Goal: Use online tool/utility: Utilize a website feature to perform a specific function

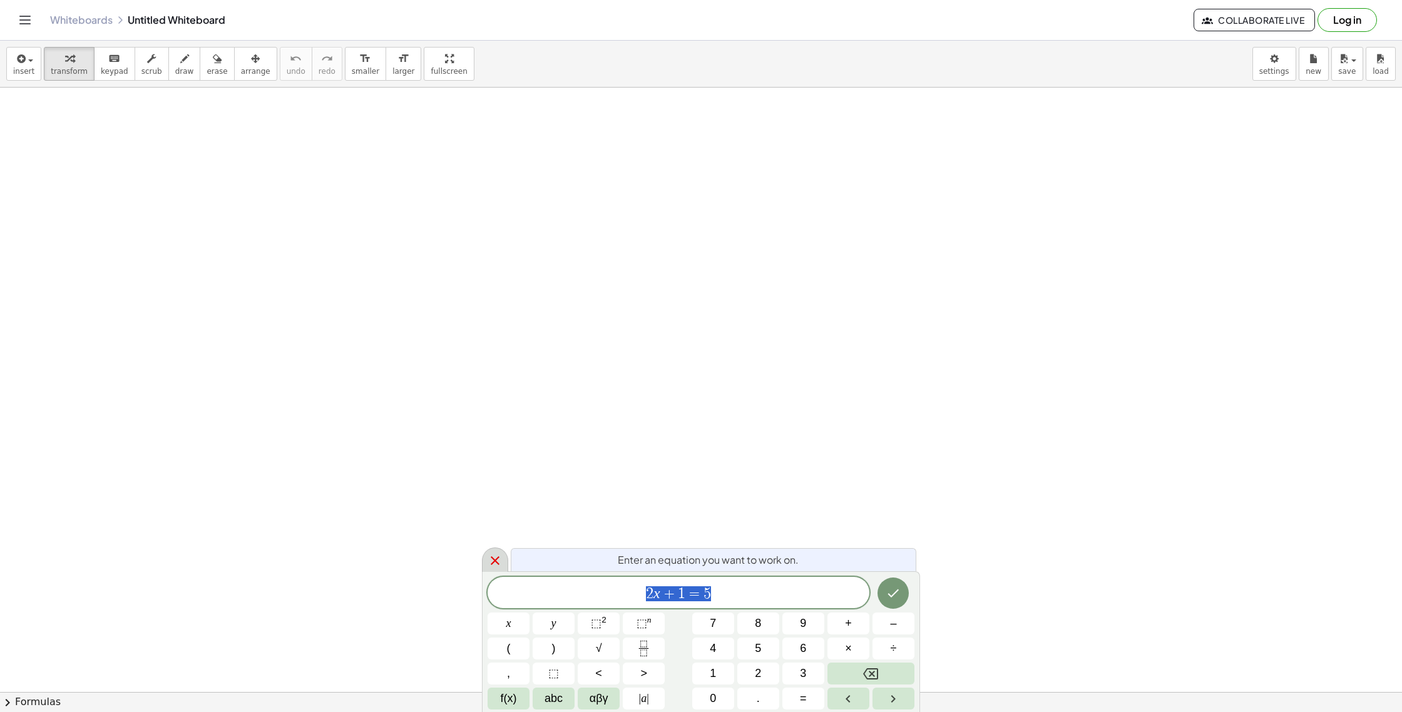
click at [498, 561] on icon at bounding box center [494, 560] width 15 height 15
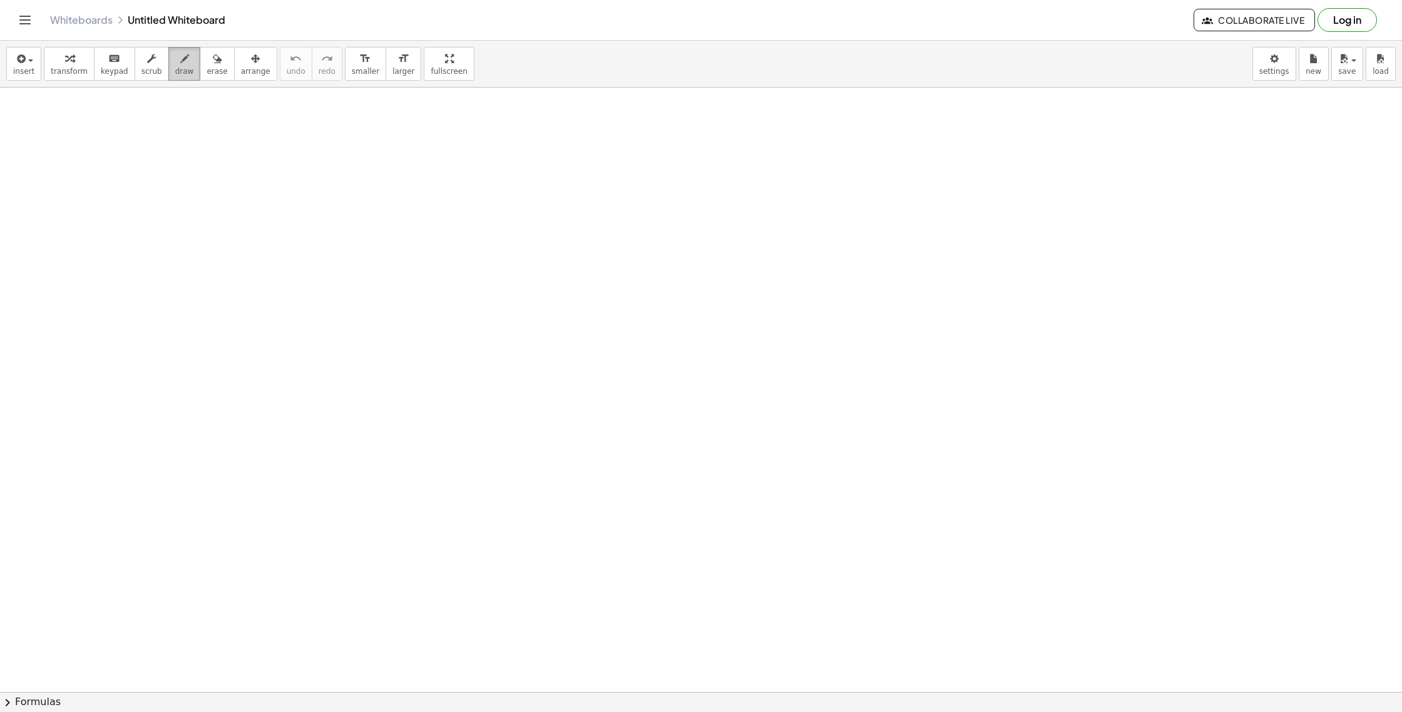
click at [184, 71] on span "draw" at bounding box center [184, 71] width 19 height 9
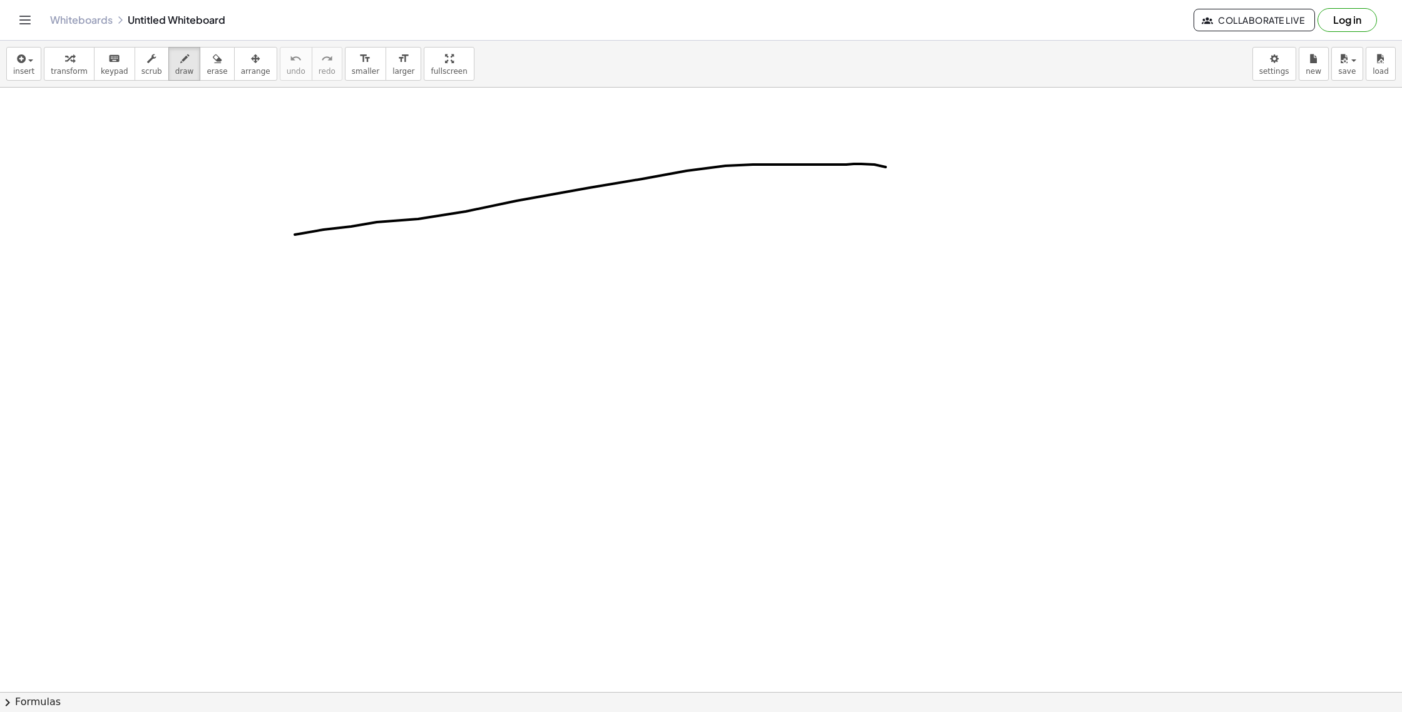
drag, startPoint x: 298, startPoint y: 234, endPoint x: 895, endPoint y: 231, distance: 596.4
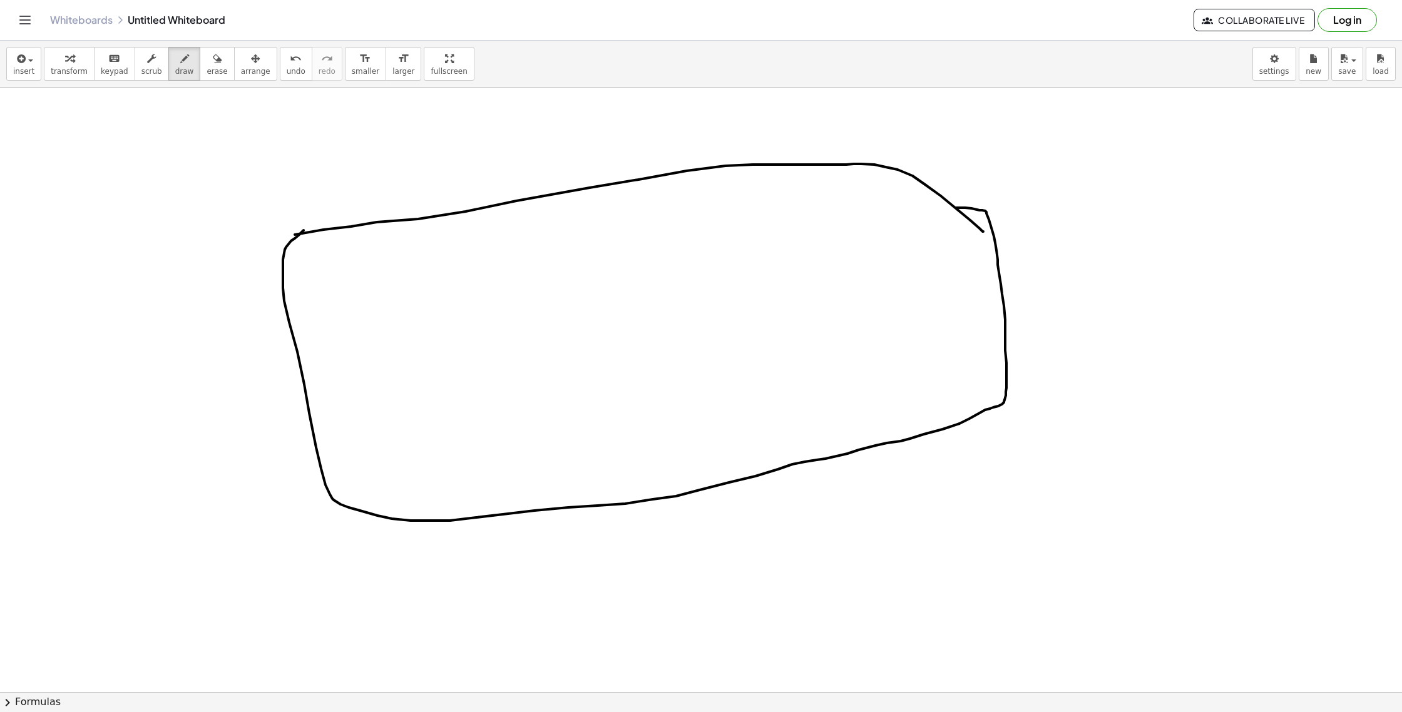
drag, startPoint x: 298, startPoint y: 235, endPoint x: 826, endPoint y: 216, distance: 527.9
drag, startPoint x: 517, startPoint y: 240, endPoint x: 554, endPoint y: 481, distance: 244.4
drag, startPoint x: 775, startPoint y: 183, endPoint x: 540, endPoint y: 364, distance: 295.9
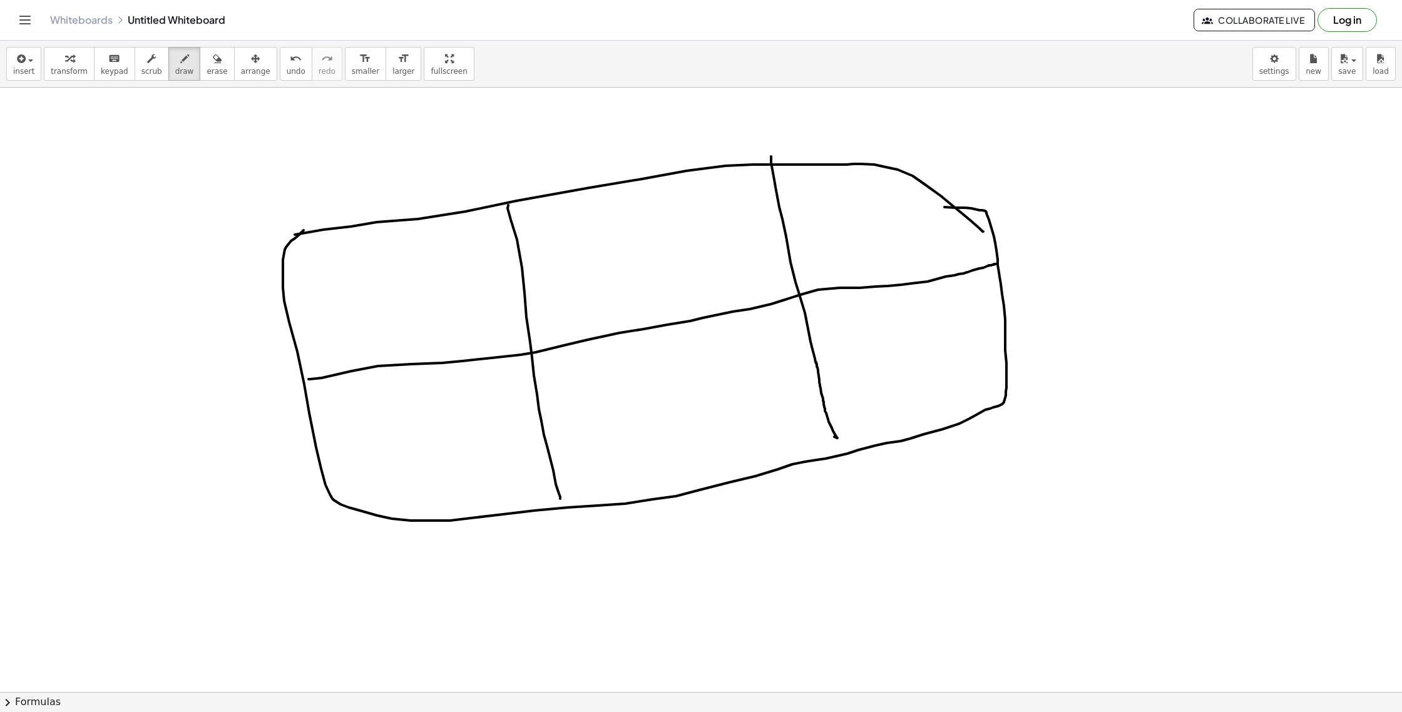
drag, startPoint x: 308, startPoint y: 379, endPoint x: 569, endPoint y: 374, distance: 261.0
drag, startPoint x: 415, startPoint y: 421, endPoint x: 454, endPoint y: 455, distance: 51.9
drag, startPoint x: 440, startPoint y: 429, endPoint x: 426, endPoint y: 457, distance: 31.6
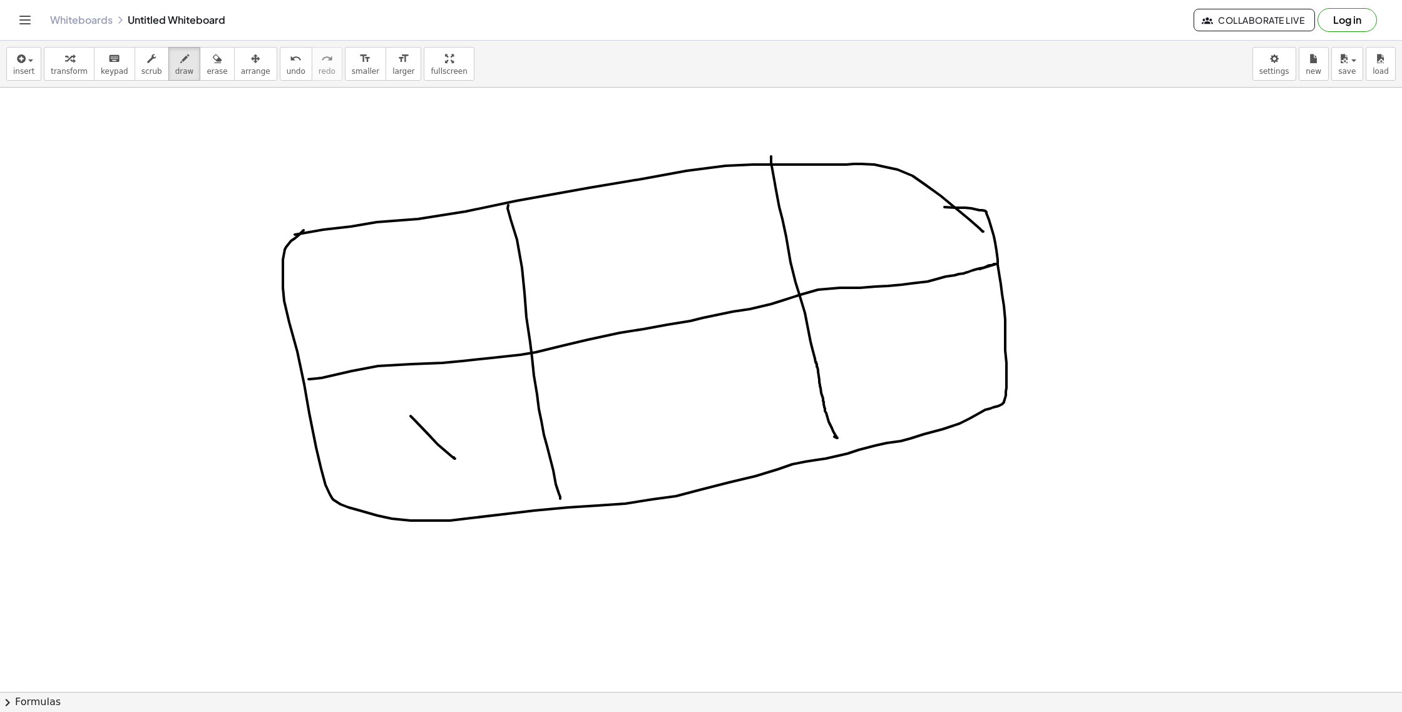
drag, startPoint x: 305, startPoint y: 296, endPoint x: 362, endPoint y: 308, distance: 58.3
drag, startPoint x: 376, startPoint y: 279, endPoint x: 394, endPoint y: 319, distance: 44.0
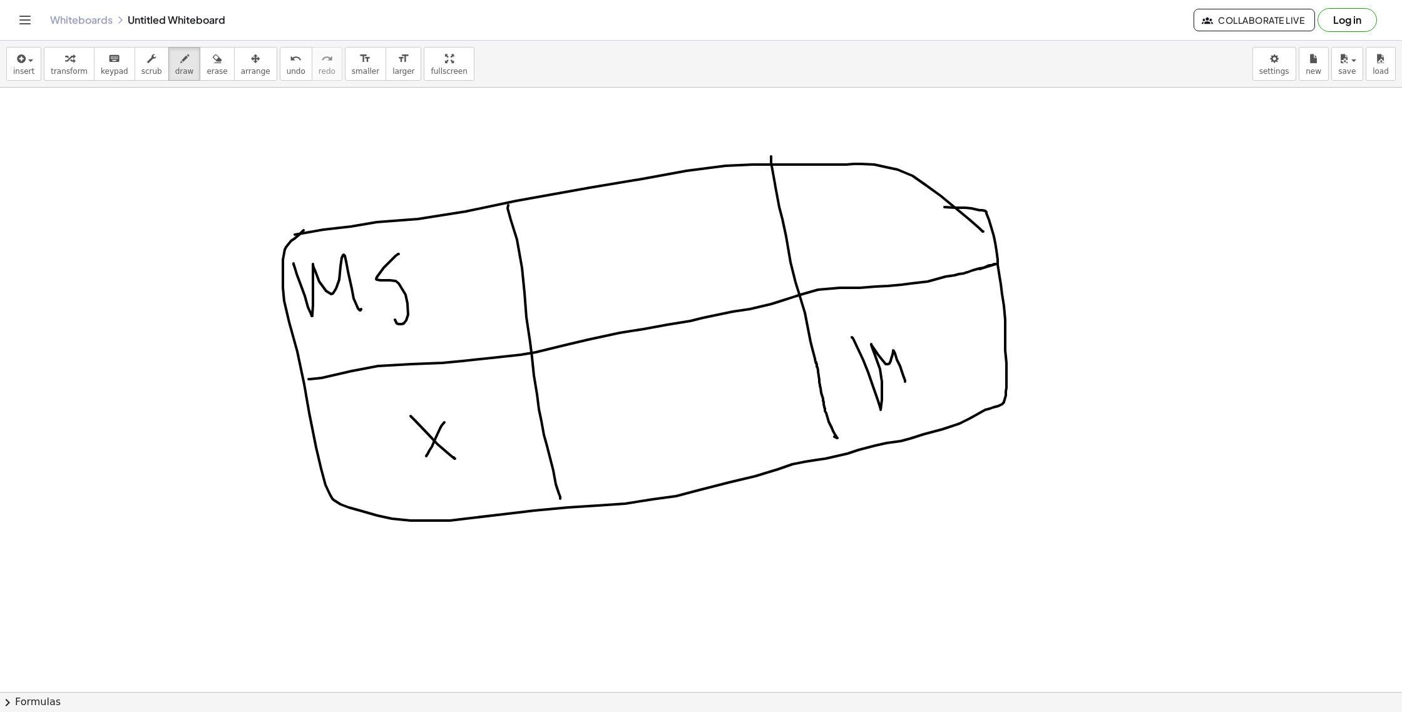
drag, startPoint x: 852, startPoint y: 337, endPoint x: 922, endPoint y: 342, distance: 70.3
drag, startPoint x: 936, startPoint y: 381, endPoint x: 918, endPoint y: 350, distance: 35.9
drag, startPoint x: 1137, startPoint y: 220, endPoint x: 1135, endPoint y: 172, distance: 48.2
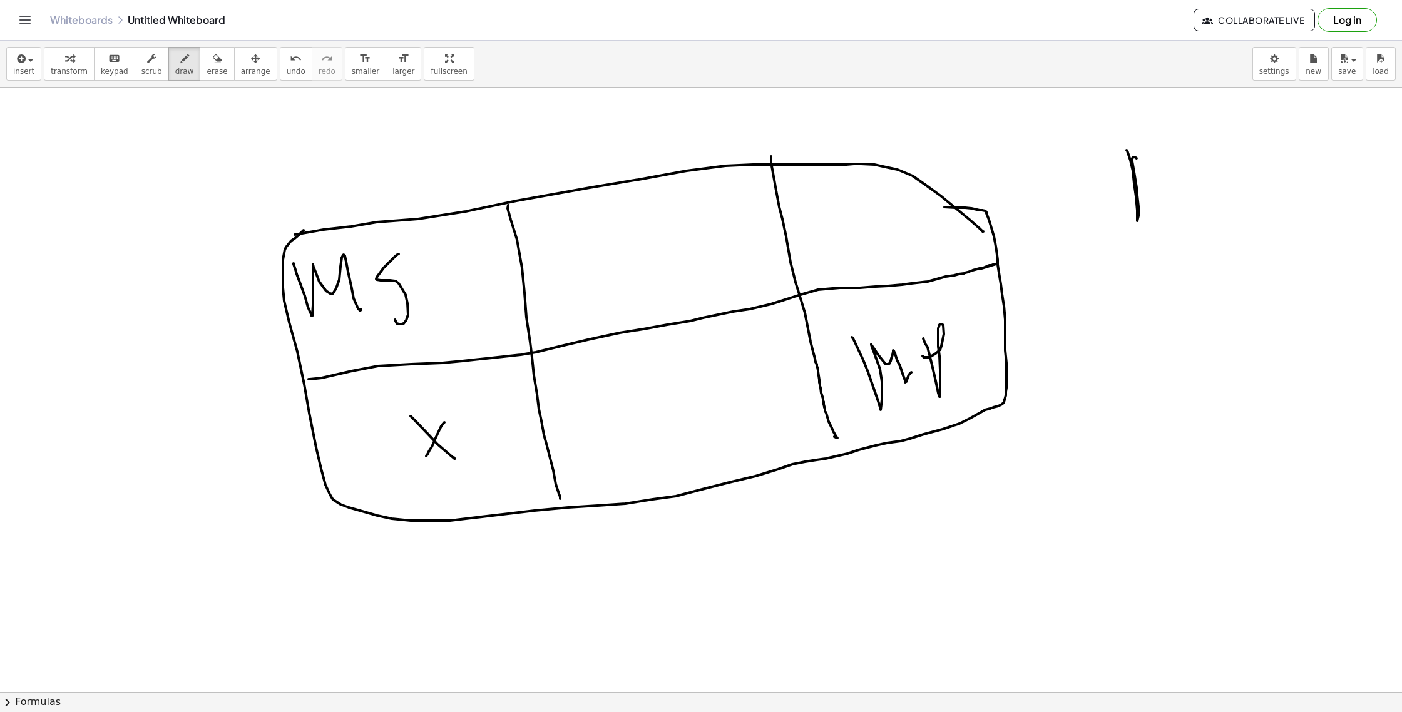
drag, startPoint x: 1151, startPoint y: 157, endPoint x: 1161, endPoint y: 215, distance: 58.9
drag, startPoint x: 1137, startPoint y: 262, endPoint x: 1171, endPoint y: 320, distance: 68.1
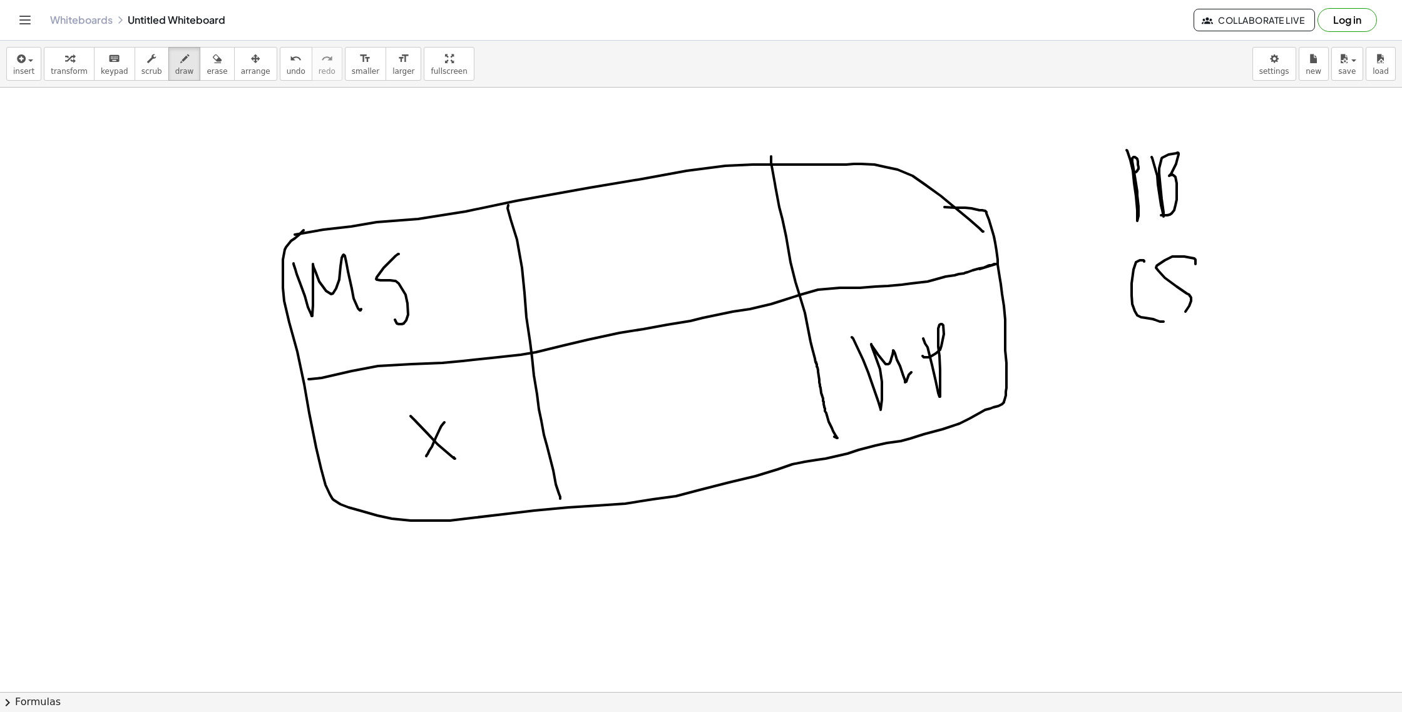
drag, startPoint x: 1194, startPoint y: 258, endPoint x: 1095, endPoint y: 257, distance: 98.9
drag, startPoint x: 1140, startPoint y: 423, endPoint x: 1169, endPoint y: 344, distance: 83.9
drag, startPoint x: 678, startPoint y: 198, endPoint x: 791, endPoint y: 218, distance: 115.0
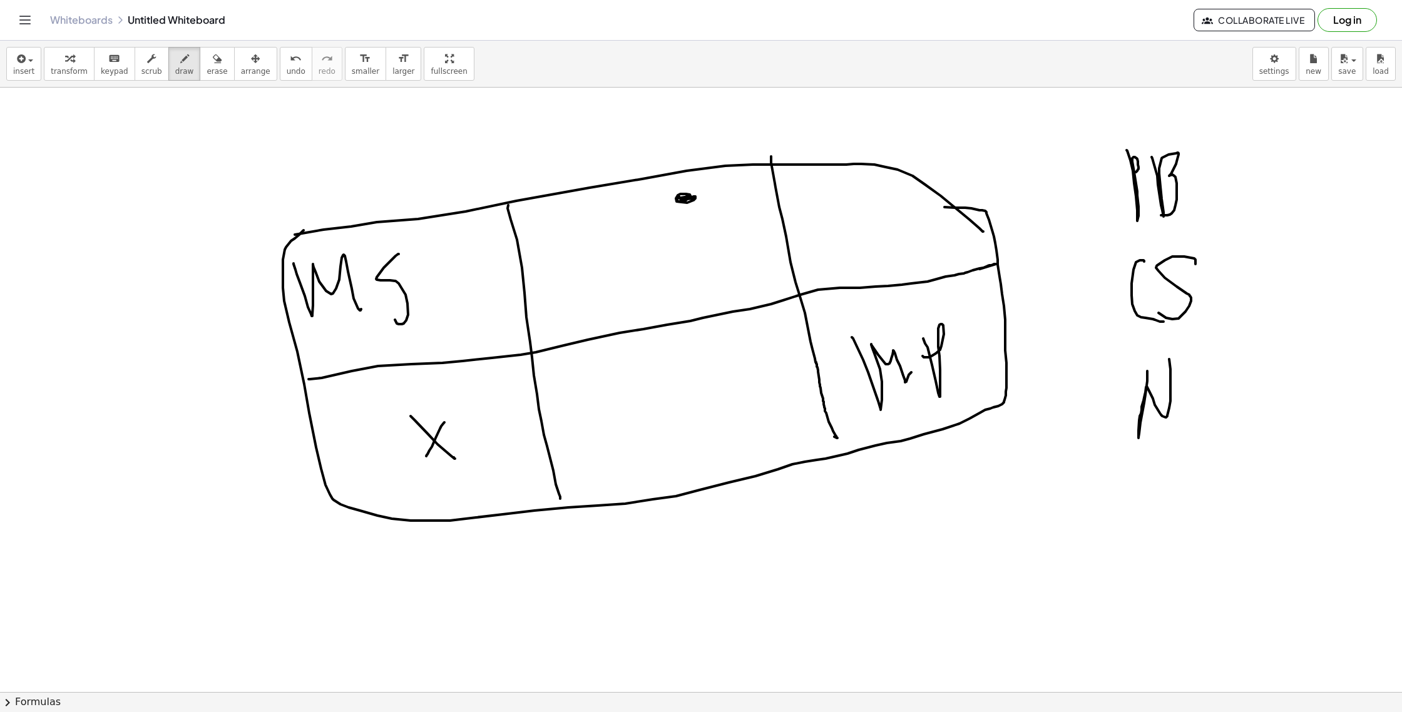
drag, startPoint x: 876, startPoint y: 180, endPoint x: 845, endPoint y: 180, distance: 31.3
drag, startPoint x: 705, startPoint y: 177, endPoint x: 766, endPoint y: 126, distance: 79.1
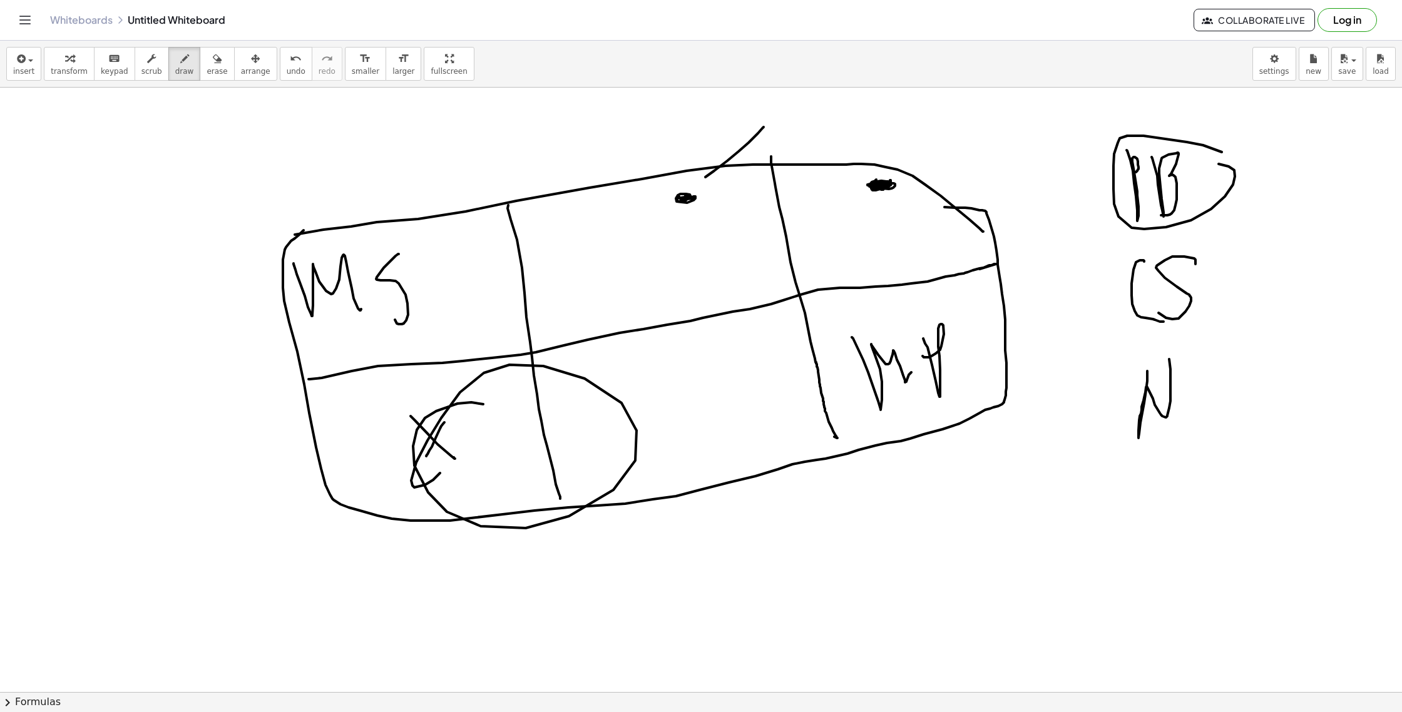
drag, startPoint x: 471, startPoint y: 402, endPoint x: 441, endPoint y: 464, distance: 69.1
drag, startPoint x: 628, startPoint y: 252, endPoint x: 730, endPoint y: 242, distance: 101.9
drag, startPoint x: 909, startPoint y: 231, endPoint x: 861, endPoint y: 268, distance: 60.6
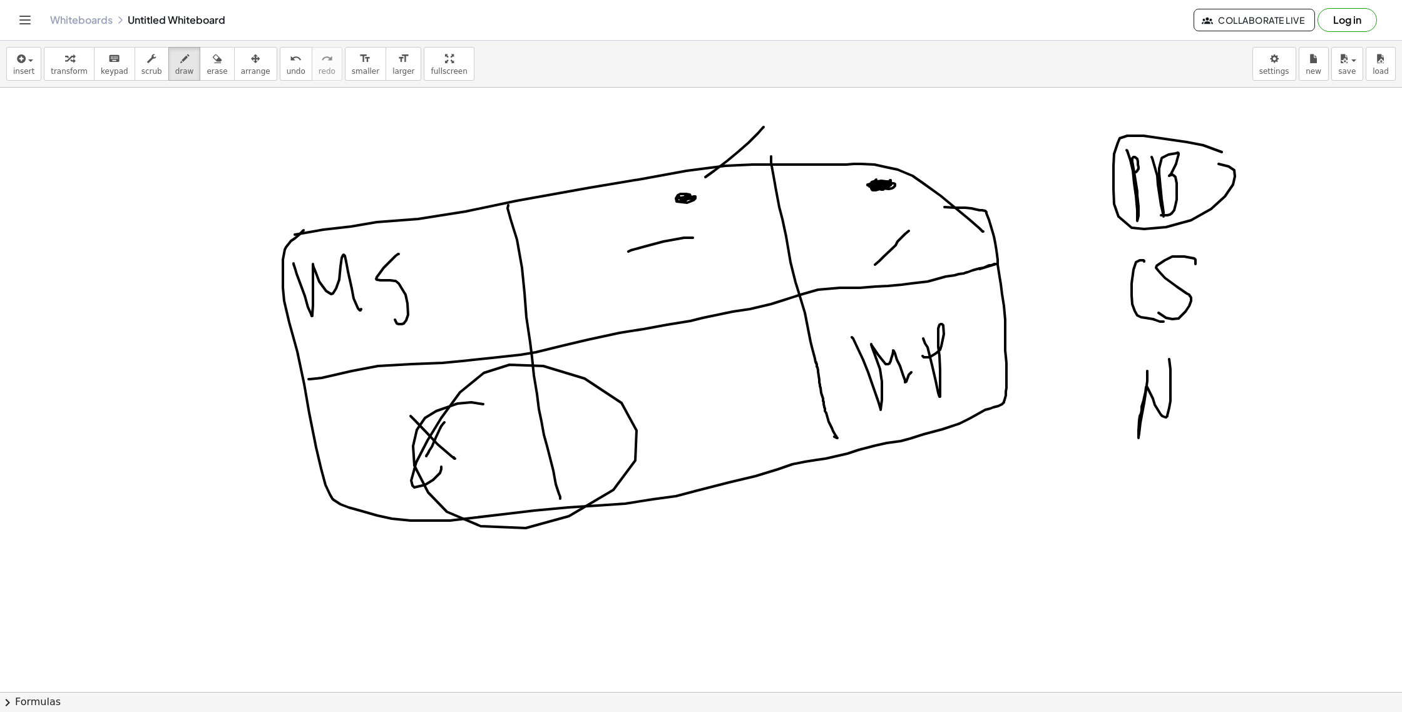
drag, startPoint x: 640, startPoint y: 382, endPoint x: 683, endPoint y: 361, distance: 47.9
drag, startPoint x: 683, startPoint y: 373, endPoint x: 753, endPoint y: 408, distance: 77.8
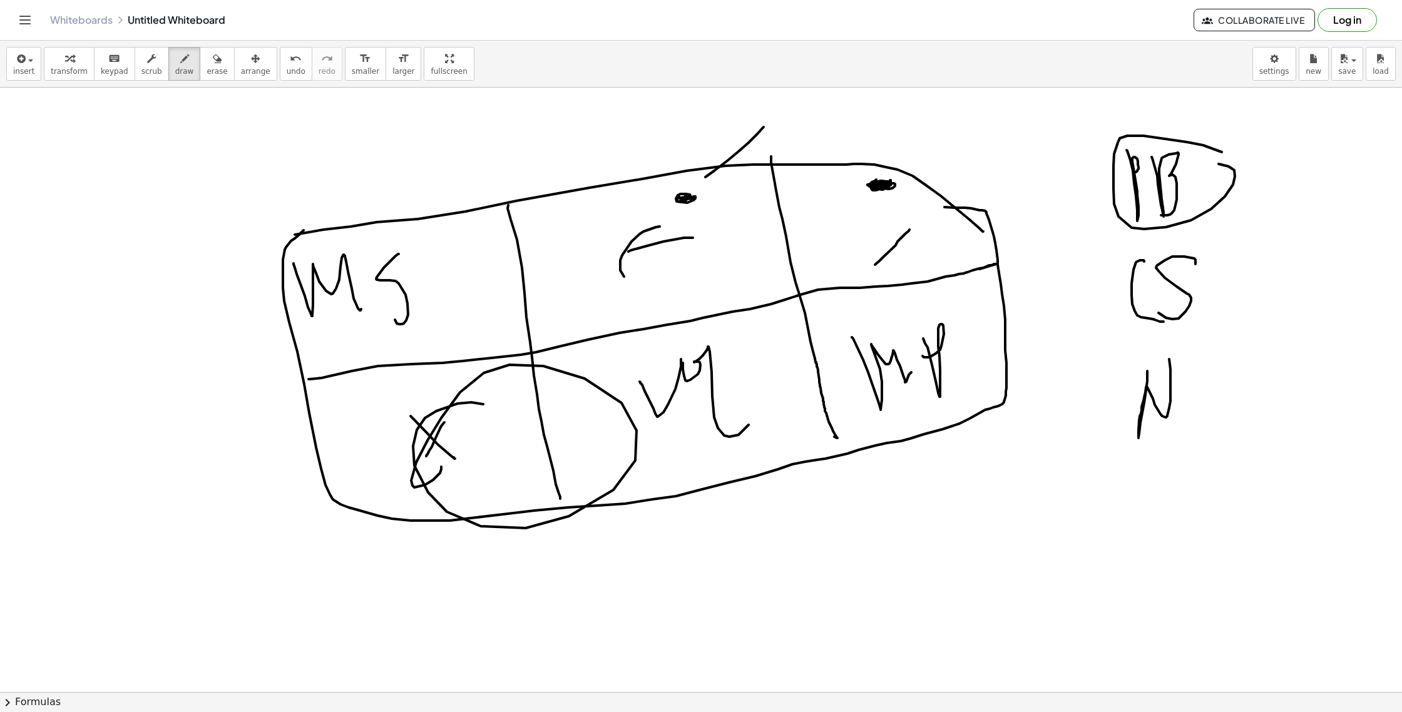
drag, startPoint x: 660, startPoint y: 227, endPoint x: 668, endPoint y: 273, distance: 47.6
drag, startPoint x: 696, startPoint y: 222, endPoint x: 674, endPoint y: 230, distance: 23.6
drag, startPoint x: 866, startPoint y: 272, endPoint x: 864, endPoint y: 237, distance: 35.1
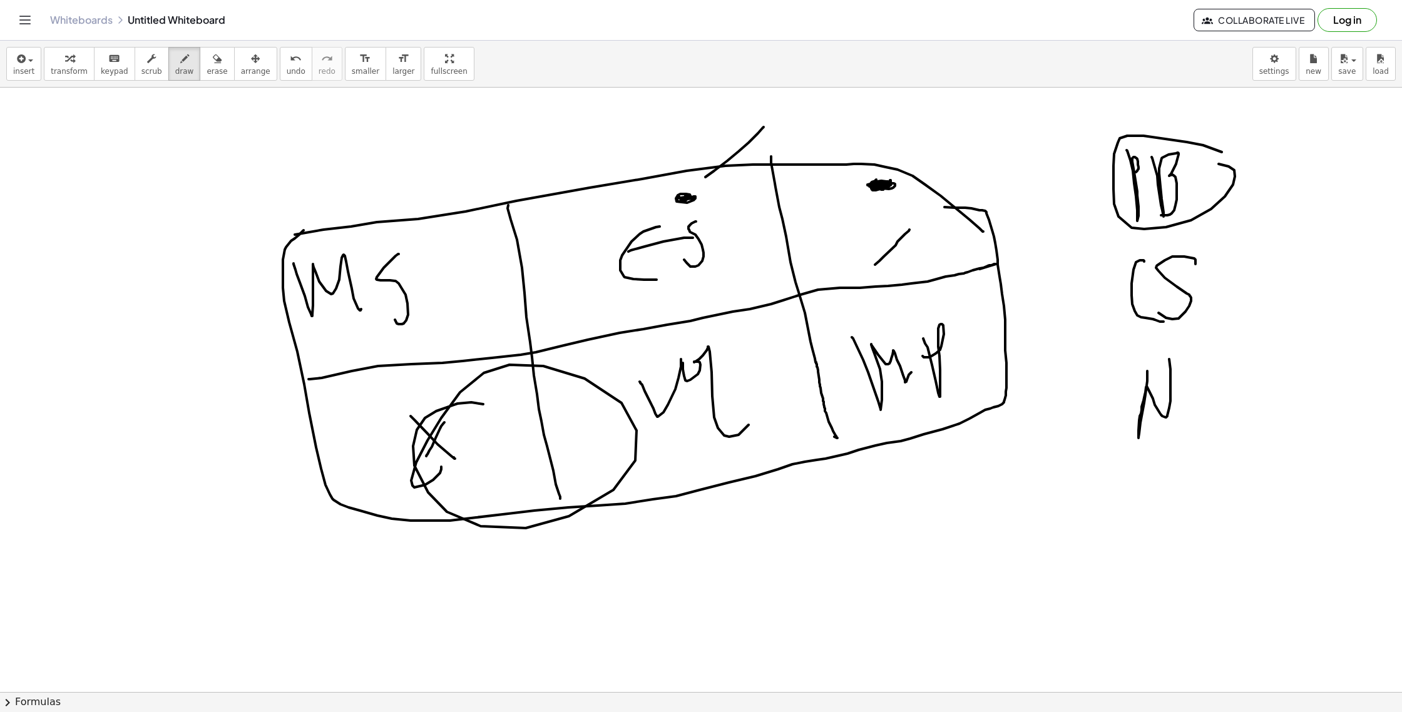
drag, startPoint x: 891, startPoint y: 258, endPoint x: 825, endPoint y: 288, distance: 72.8
drag, startPoint x: 477, startPoint y: 466, endPoint x: 528, endPoint y: 521, distance: 75.3
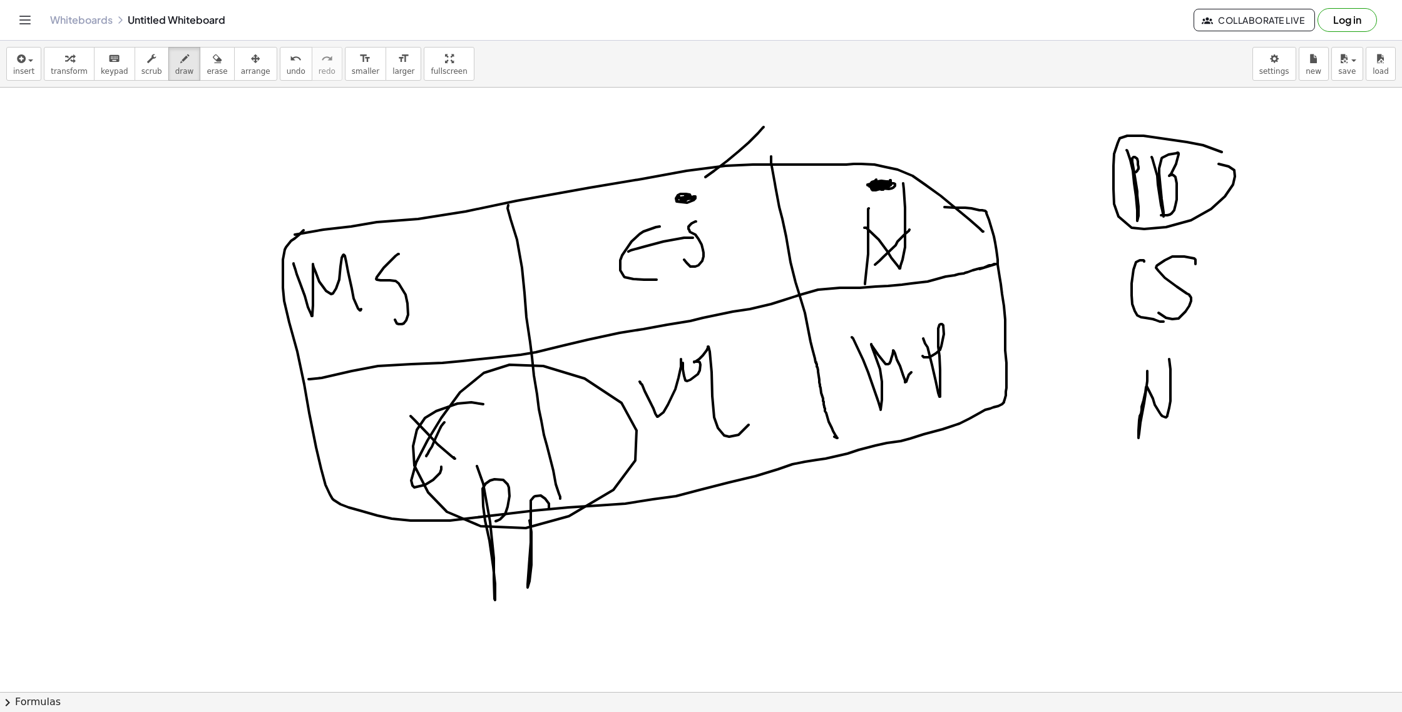
drag, startPoint x: 531, startPoint y: 565, endPoint x: 531, endPoint y: 581, distance: 16.3
drag, startPoint x: 543, startPoint y: 600, endPoint x: 606, endPoint y: 588, distance: 63.8
